Goal: Task Accomplishment & Management: Manage account settings

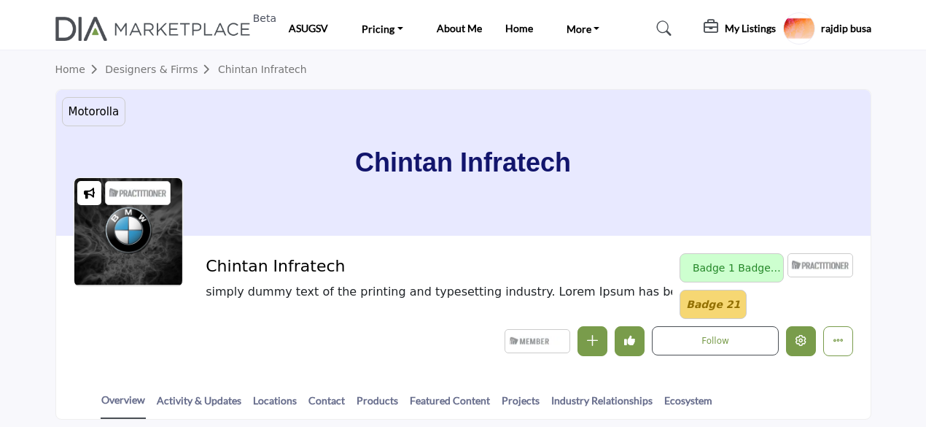
click at [804, 345] on button "Edit company" at bounding box center [801, 341] width 30 height 30
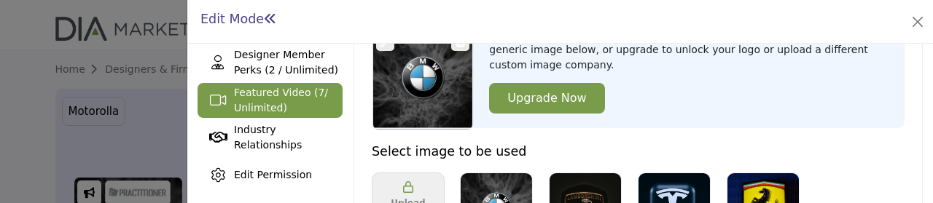
scroll to position [438, 0]
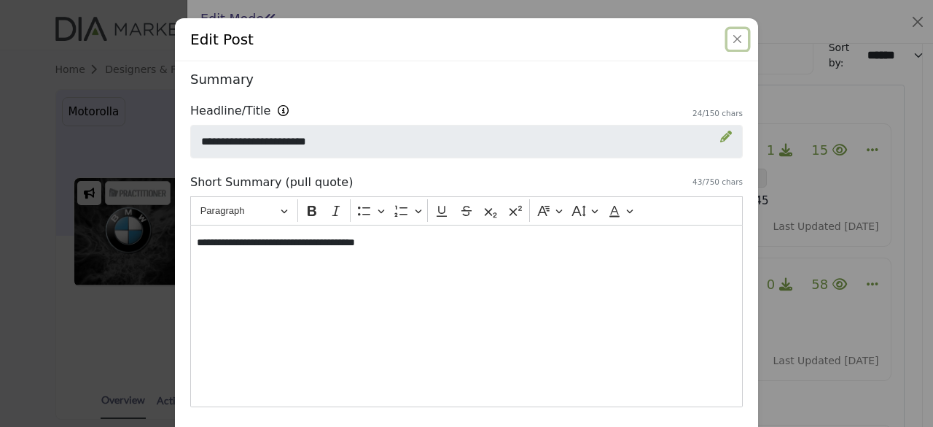
click at [731, 40] on button "Close" at bounding box center [738, 39] width 20 height 20
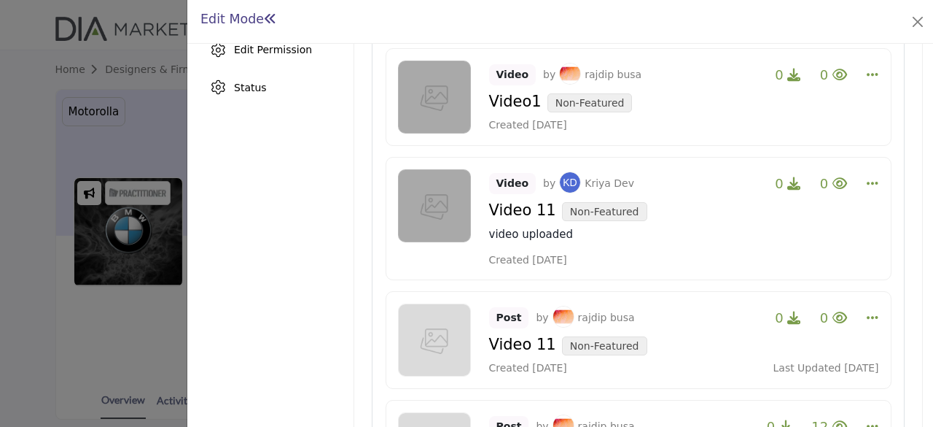
scroll to position [293, 0]
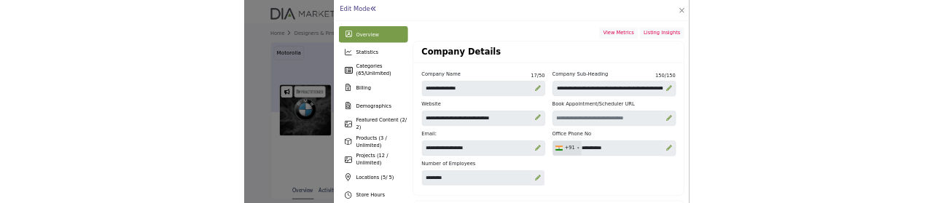
scroll to position [438, 0]
